Goal: Transaction & Acquisition: Purchase product/service

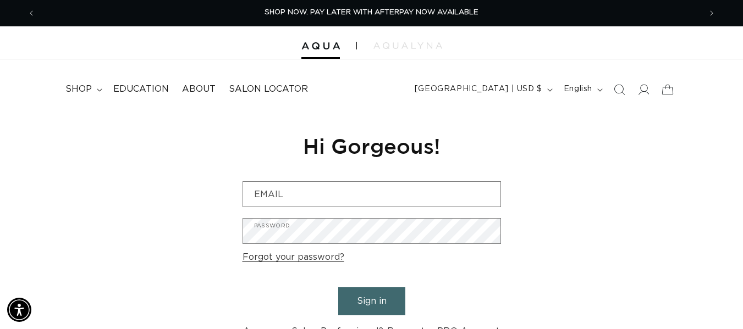
scroll to position [0, 665]
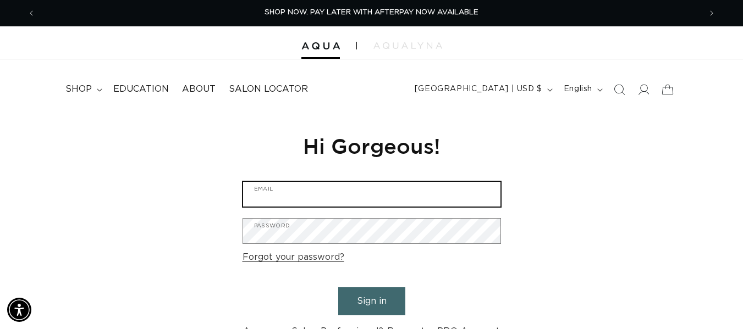
type input "thatgoodhairbyn@gmail.com"
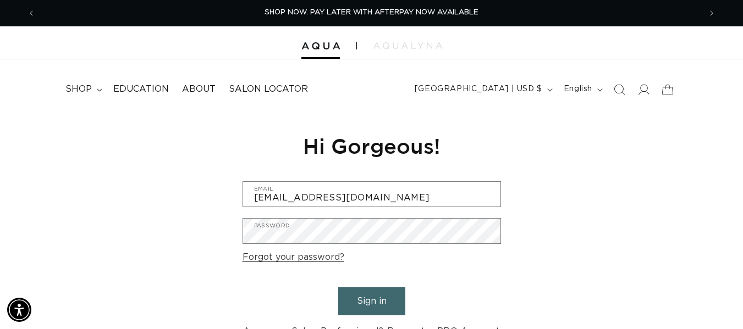
click at [135, 189] on div "Reset your password We will send you an email to reset your password Email Subm…" at bounding box center [371, 236] width 743 height 247
click at [388, 307] on button "Sign in" at bounding box center [371, 302] width 67 height 28
click at [370, 303] on button "Sign in" at bounding box center [371, 302] width 67 height 28
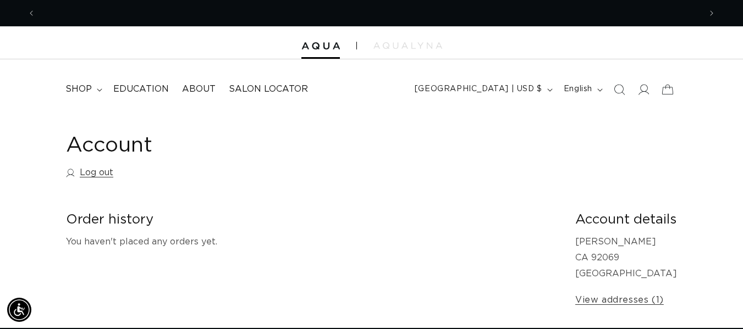
scroll to position [0, 665]
click at [620, 90] on icon "Search" at bounding box center [619, 90] width 12 height 12
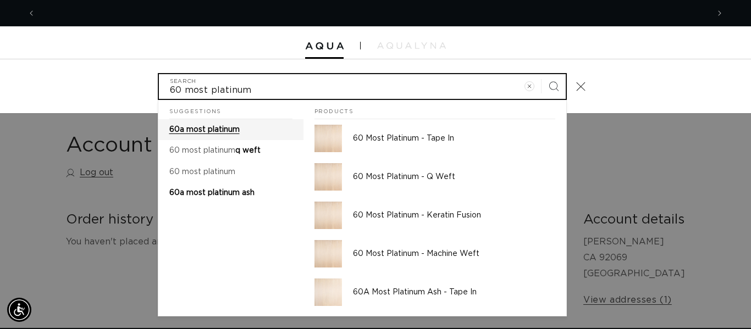
scroll to position [0, 0]
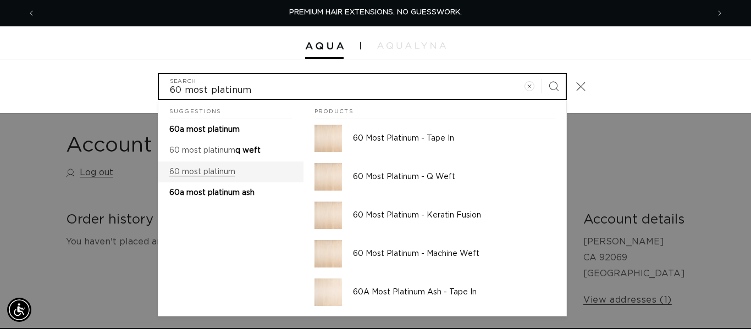
type input "60 most platinum"
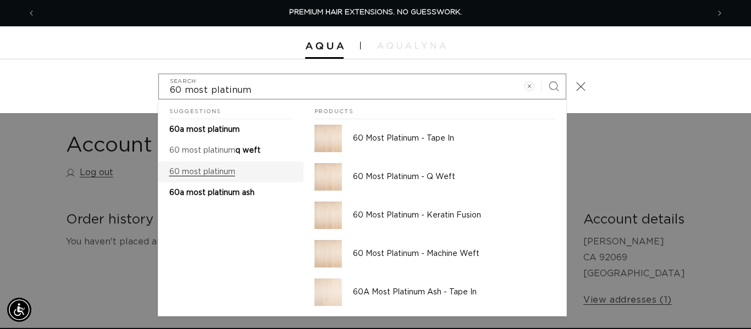
click at [230, 169] on mark "60 most platinum" at bounding box center [202, 172] width 66 height 8
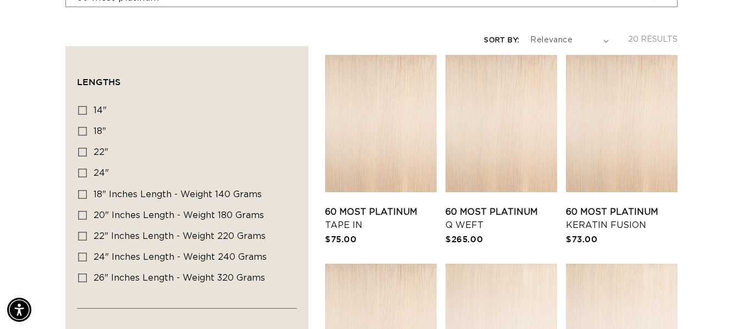
scroll to position [0, 1329]
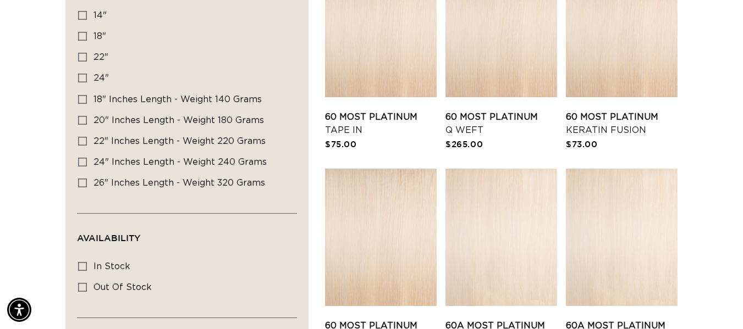
scroll to position [312, 0]
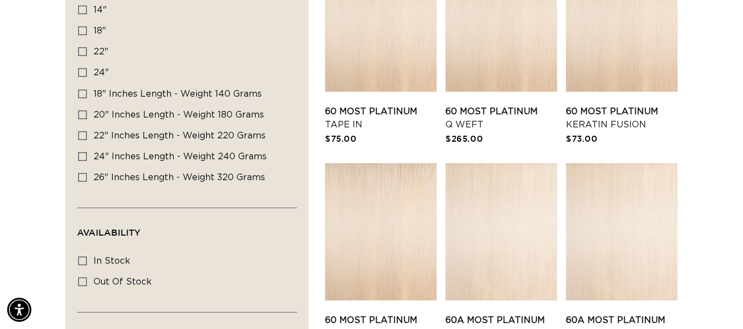
click at [78, 140] on div "Lengths 14" 14" (4 products) 18" 18" (10 products) 22" 22" (9 products) 24" 24"…" at bounding box center [187, 102] width 220 height 211
click at [84, 136] on icon at bounding box center [82, 135] width 9 height 9
click at [84, 136] on input "22" Inches length - Weight 220 grams 22" Inches length - Weight 220 grams (2 pr…" at bounding box center [82, 135] width 9 height 9
checkbox input "true"
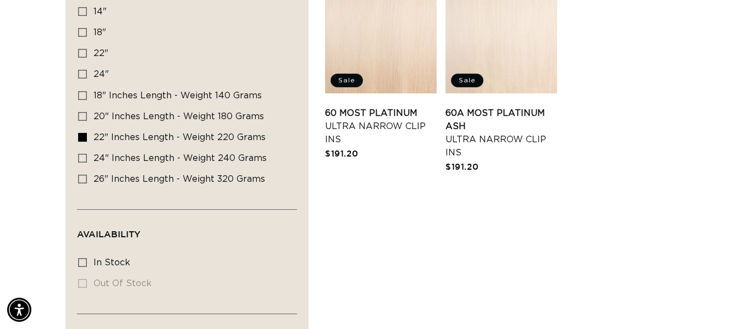
scroll to position [302, 0]
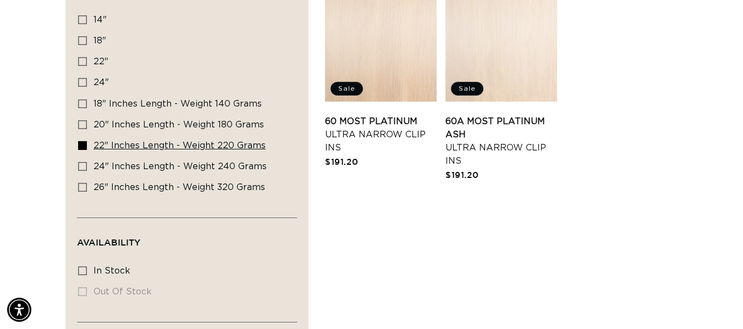
click at [82, 145] on icon at bounding box center [82, 145] width 9 height 9
click at [82, 145] on input "22" Inches length - Weight 220 grams 22" Inches length - Weight 220 grams (2 pr…" at bounding box center [82, 145] width 9 height 9
checkbox input "false"
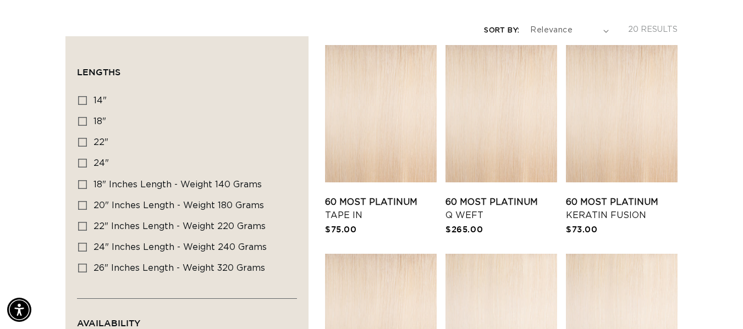
scroll to position [148, 0]
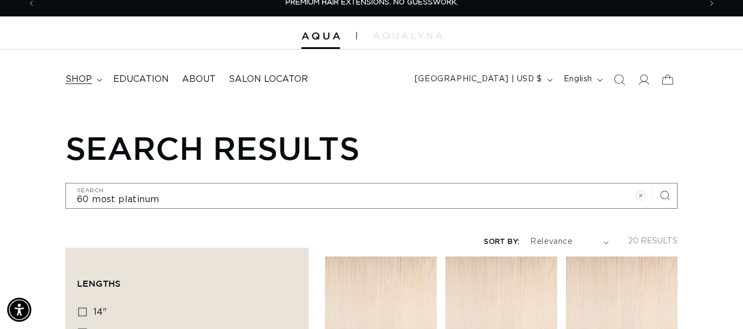
click at [87, 75] on span "shop" at bounding box center [78, 80] width 26 height 12
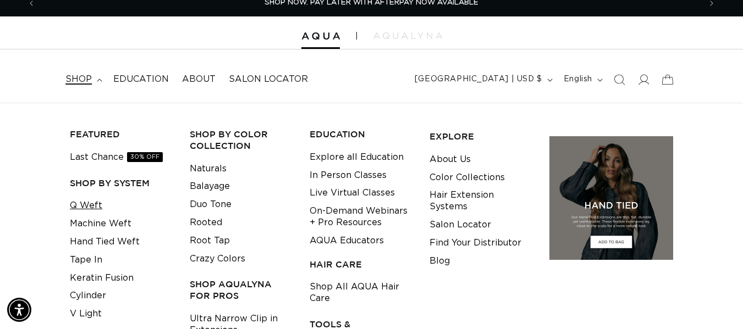
click at [97, 206] on link "Q Weft" at bounding box center [86, 206] width 32 height 18
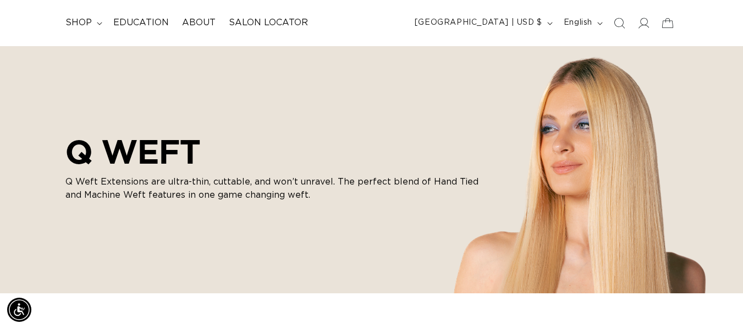
scroll to position [60, 0]
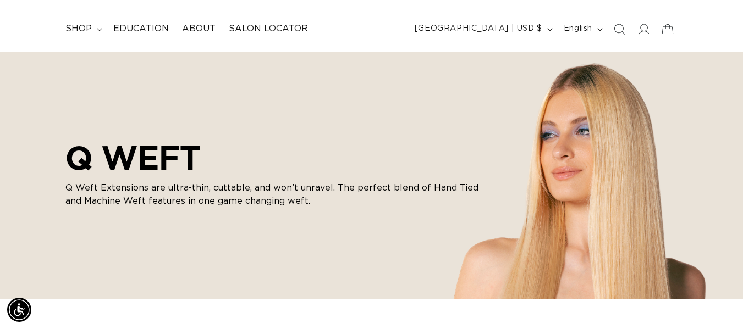
click at [742, 34] on html "Skip to content PREMIUM HAIR EXTENSIONS. NO GUESSWORK. SHOP NOW. PAY LATER WITH…" at bounding box center [371, 104] width 743 height 329
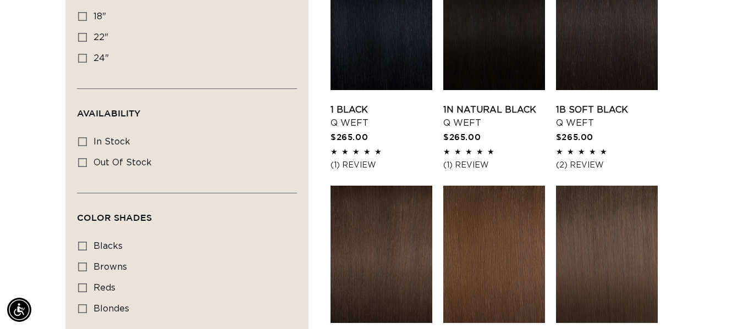
scroll to position [0, 665]
click at [84, 36] on icon at bounding box center [82, 37] width 9 height 9
click at [84, 36] on input "22" 22" (5 products)" at bounding box center [82, 37] width 9 height 9
checkbox input "true"
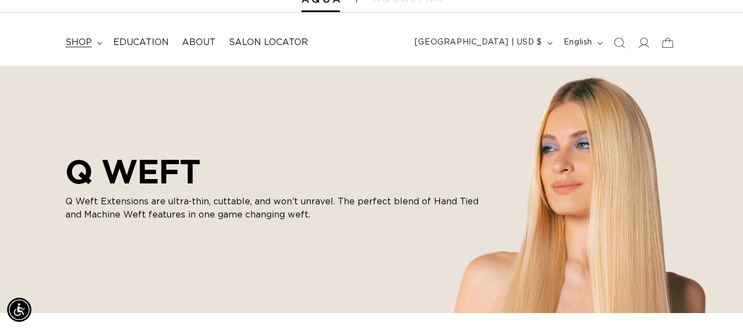
scroll to position [0, 1329]
click at [98, 43] on icon at bounding box center [99, 43] width 5 height 3
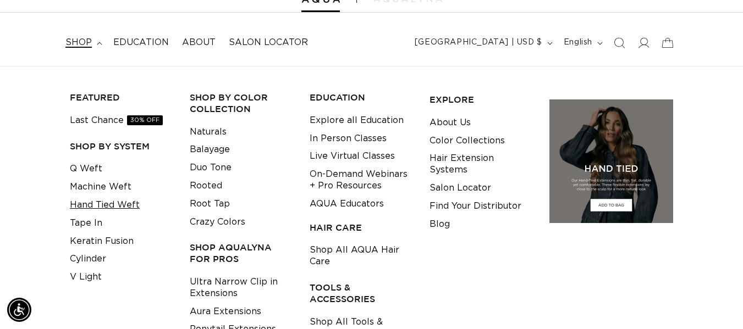
click at [102, 204] on link "Hand Tied Weft" at bounding box center [105, 205] width 70 height 18
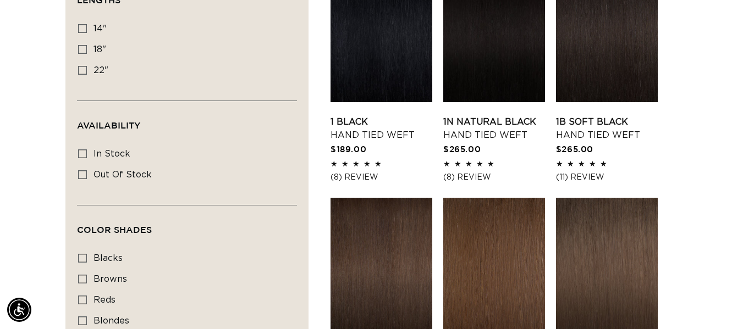
scroll to position [385, 0]
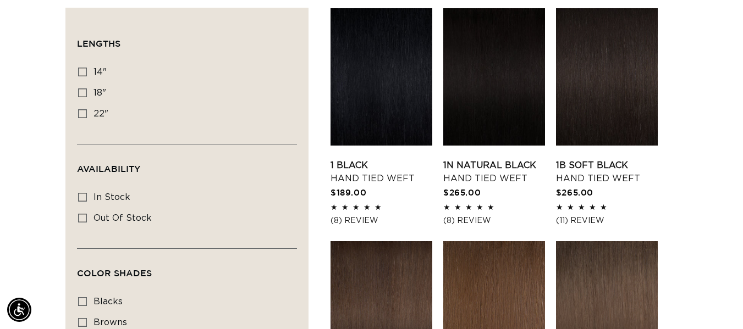
click at [91, 108] on label "22" 22" (30 products)" at bounding box center [183, 114] width 211 height 21
click at [87, 109] on input "22" 22" (30 products)" at bounding box center [82, 113] width 9 height 9
checkbox input "true"
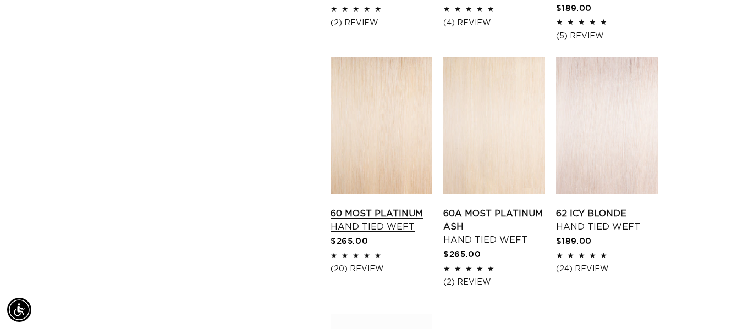
scroll to position [0, 665]
click at [377, 207] on link "60 Most Platinum Hand Tied Weft" at bounding box center [381, 220] width 102 height 26
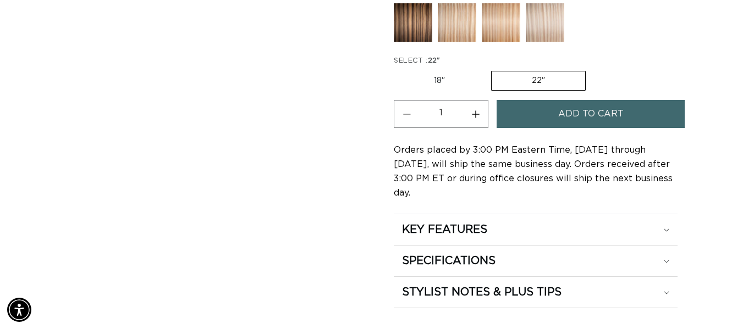
scroll to position [0, 665]
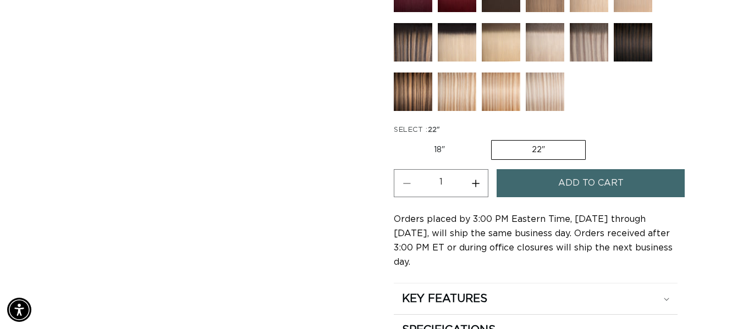
drag, startPoint x: 0, startPoint y: 0, endPoint x: 745, endPoint y: 56, distance: 747.0
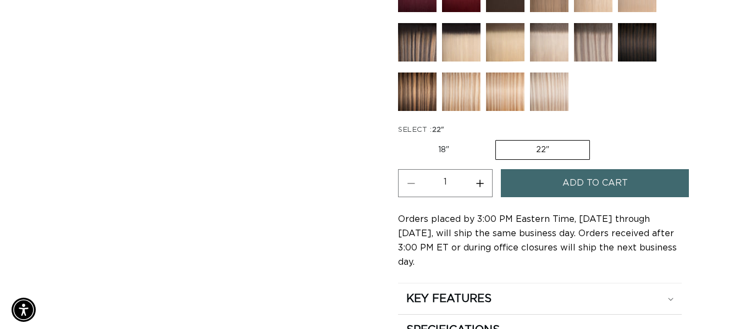
scroll to position [555, 0]
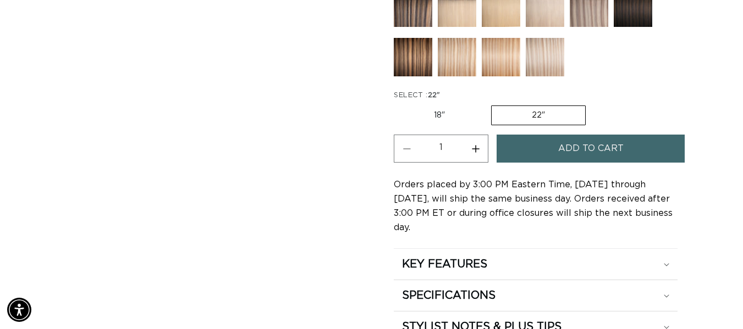
click at [610, 145] on span "Add to cart" at bounding box center [590, 149] width 65 height 28
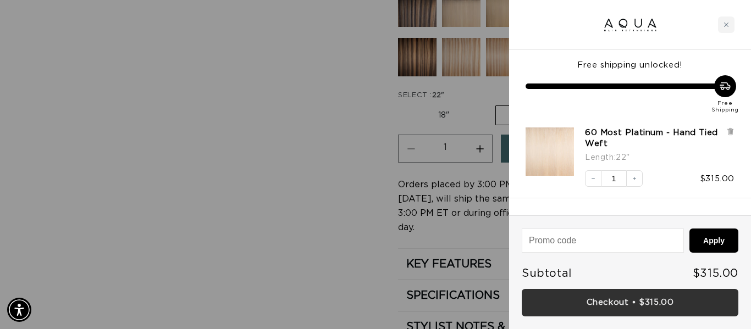
scroll to position [0, 673]
click at [637, 305] on link "Checkout • $315.00" at bounding box center [630, 303] width 217 height 28
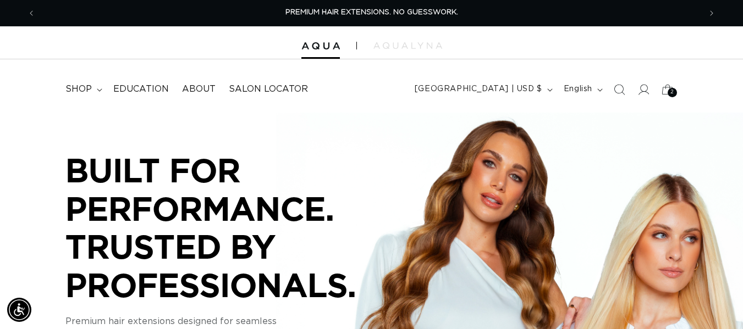
scroll to position [0, 1329]
click at [90, 90] on span "shop" at bounding box center [78, 90] width 26 height 12
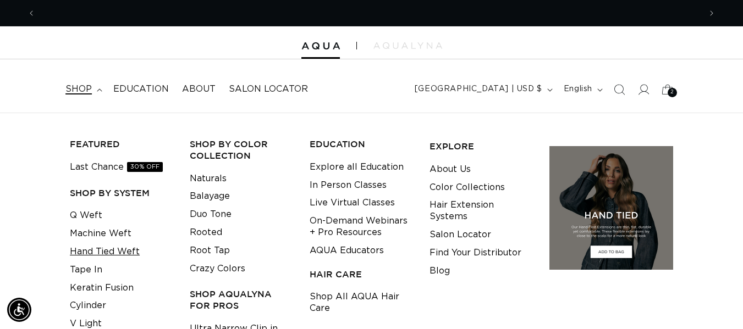
scroll to position [0, 0]
click at [107, 251] on link "Hand Tied Weft" at bounding box center [105, 252] width 70 height 18
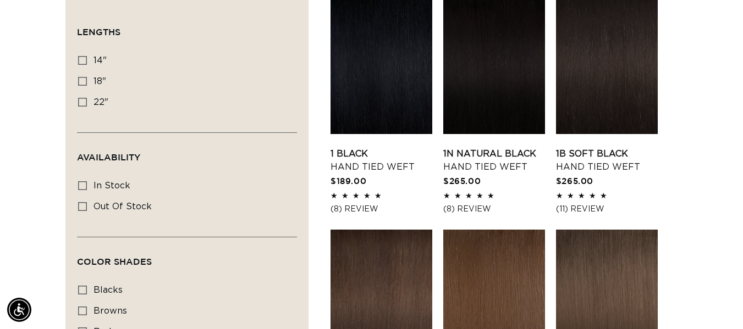
scroll to position [410, 0]
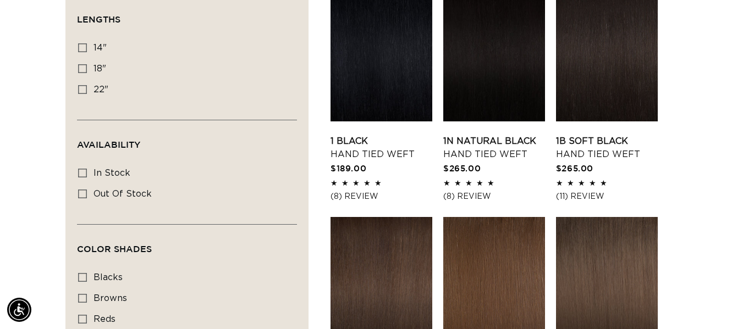
drag, startPoint x: 0, startPoint y: 0, endPoint x: 750, endPoint y: 57, distance: 752.6
click at [90, 92] on label "22" 22" (30 products)" at bounding box center [183, 90] width 211 height 21
click at [87, 92] on input "22" 22" (30 products)" at bounding box center [82, 89] width 9 height 9
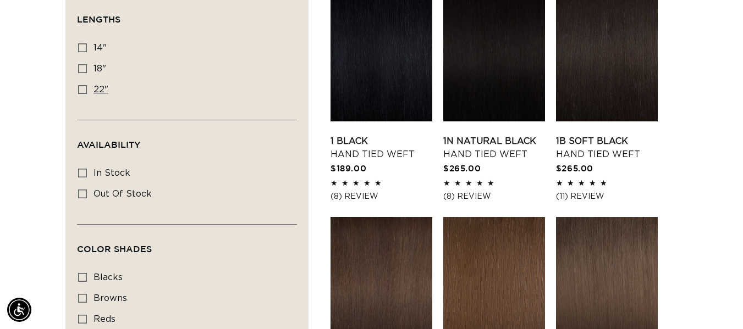
checkbox input "true"
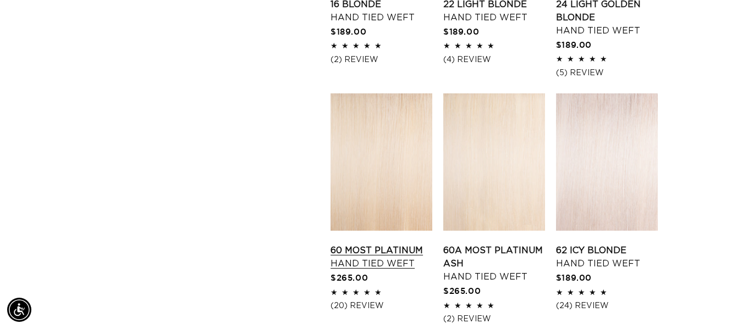
click at [394, 244] on link "60 Most Platinum Hand Tied Weft" at bounding box center [381, 257] width 102 height 26
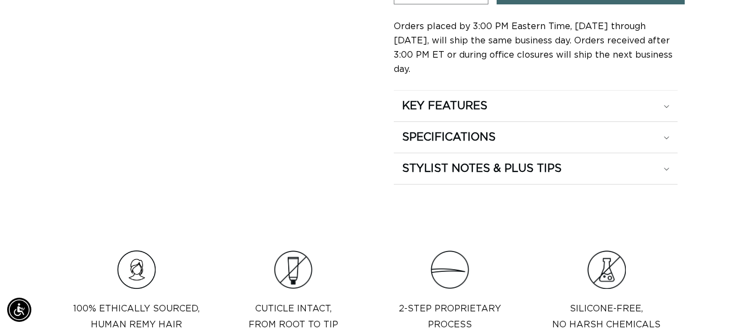
scroll to position [748, 0]
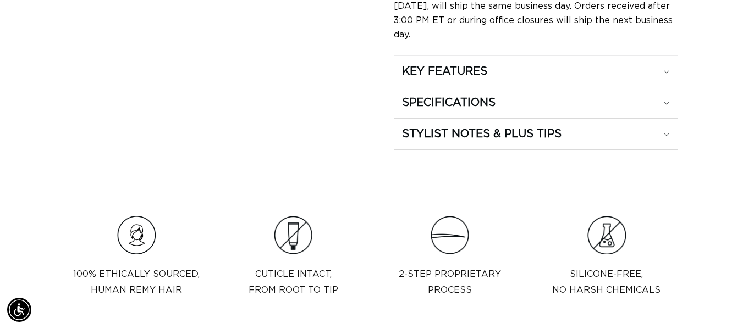
click at [601, 64] on div "KEY FEATURES" at bounding box center [535, 71] width 267 height 14
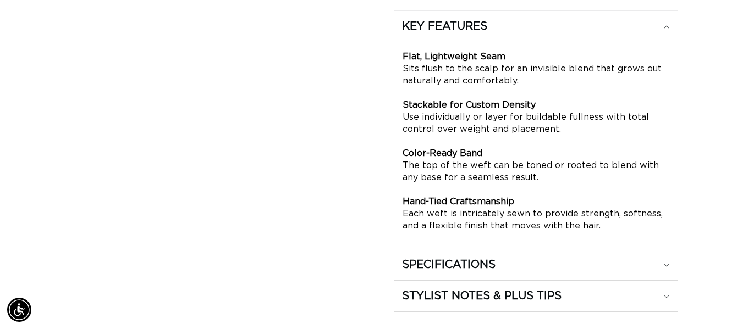
scroll to position [0, 0]
click at [517, 258] on div "SPECIFICATIONS" at bounding box center [535, 265] width 267 height 14
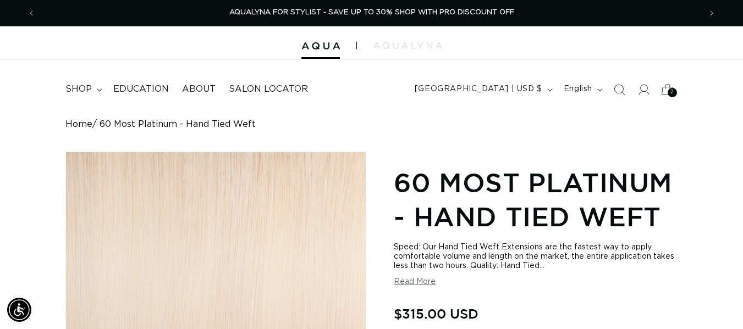
click at [667, 90] on div "2 2" at bounding box center [671, 92] width 9 height 9
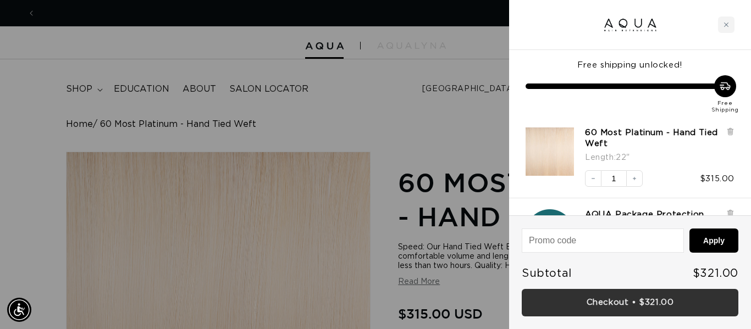
scroll to position [0, 673]
click at [572, 297] on link "Checkout • $321.00" at bounding box center [630, 303] width 217 height 28
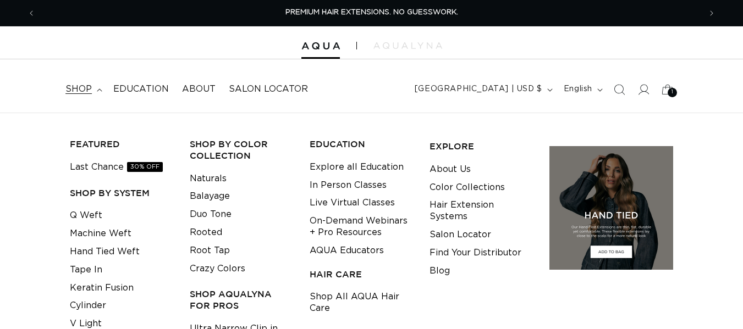
click at [101, 256] on link "Hand Tied Weft" at bounding box center [105, 252] width 70 height 18
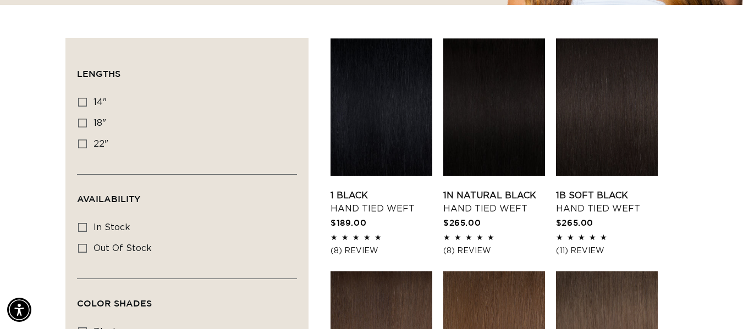
scroll to position [336, 0]
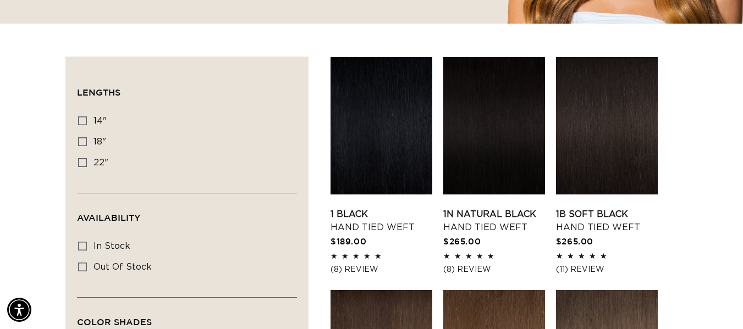
drag, startPoint x: 745, startPoint y: 18, endPoint x: 750, endPoint y: 56, distance: 37.7
click at [88, 161] on label "22" 22" (30 products)" at bounding box center [183, 163] width 211 height 21
click at [87, 161] on input "22" 22" (30 products)" at bounding box center [82, 162] width 9 height 9
checkbox input "true"
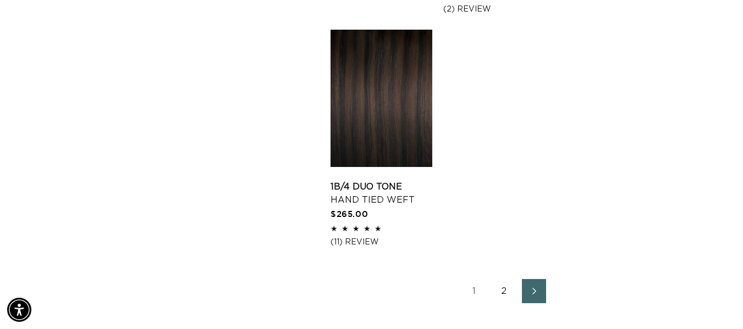
scroll to position [0, 665]
click at [504, 286] on link "2" at bounding box center [504, 291] width 24 height 24
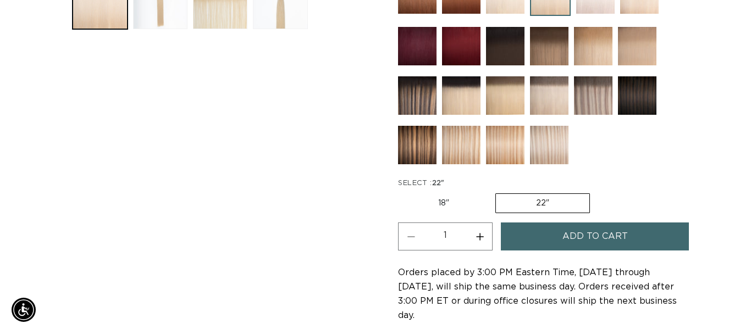
scroll to position [493, 0]
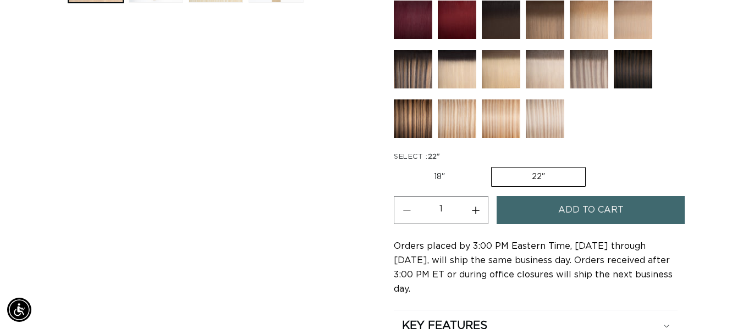
click at [605, 203] on span "Add to cart" at bounding box center [590, 210] width 65 height 28
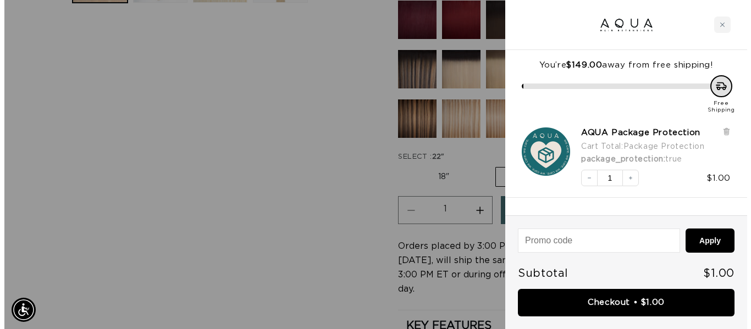
scroll to position [0, 0]
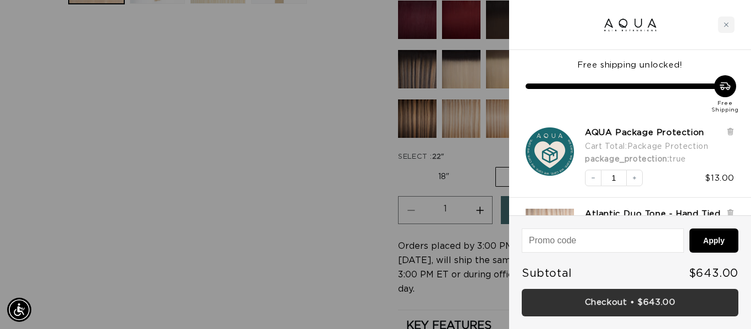
click at [616, 307] on link "Checkout • $643.00" at bounding box center [630, 303] width 217 height 28
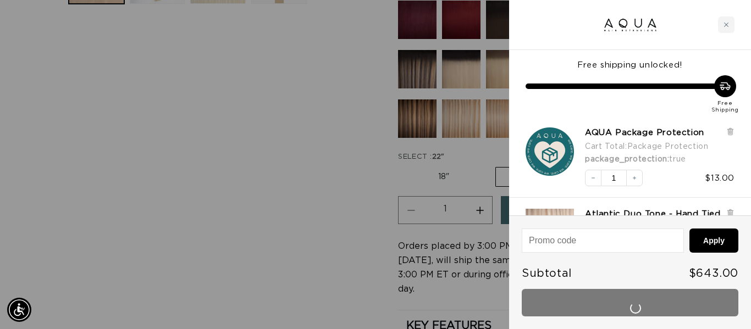
scroll to position [0, 673]
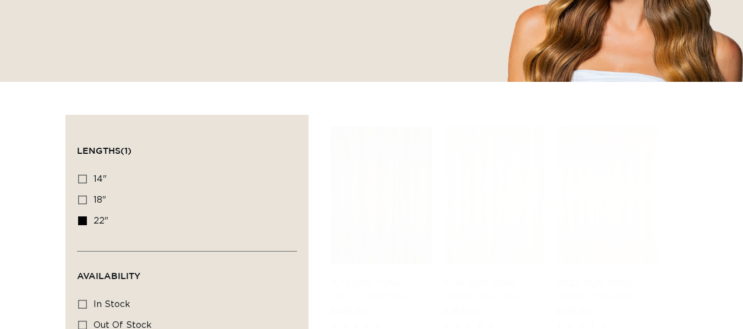
scroll to position [376, 0]
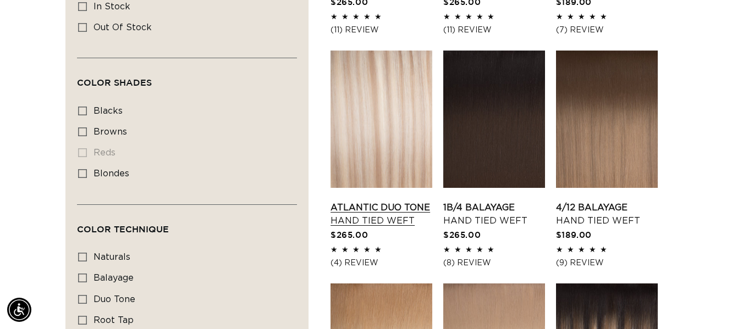
scroll to position [0, 665]
click at [394, 201] on link "Atlantic Duo Tone Hand Tied Weft" at bounding box center [381, 214] width 102 height 26
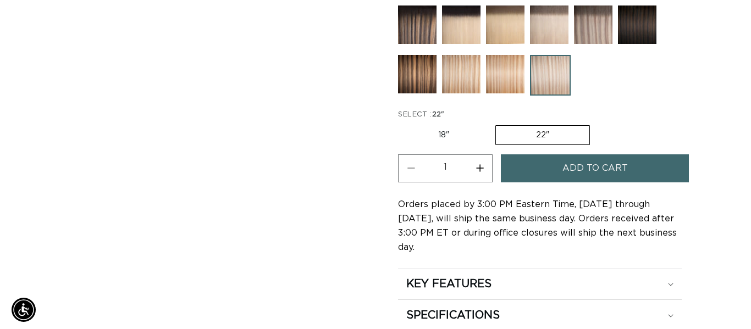
scroll to position [0, 1329]
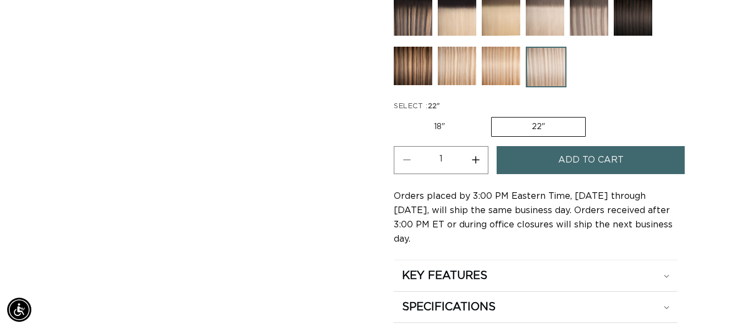
click at [630, 169] on button "Add to cart" at bounding box center [590, 160] width 188 height 28
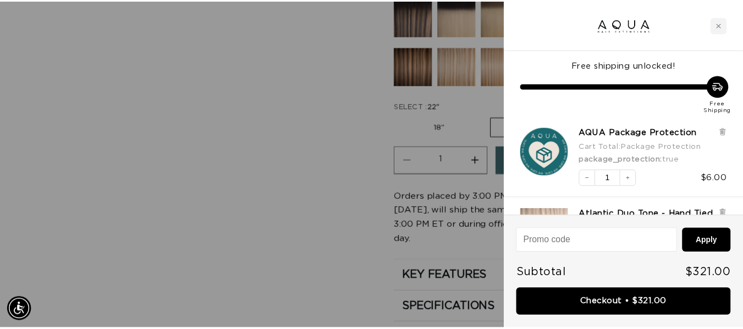
scroll to position [0, 0]
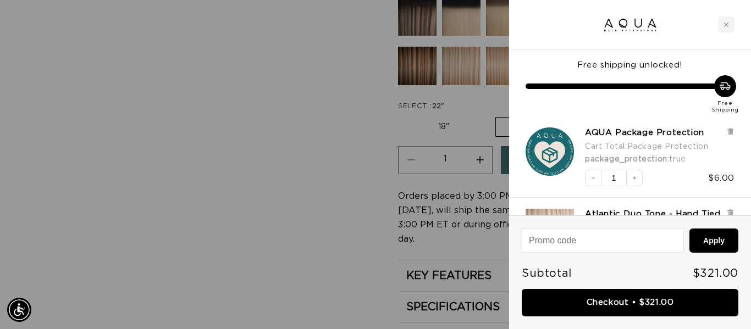
click at [344, 145] on div at bounding box center [375, 164] width 751 height 329
